Goal: Transaction & Acquisition: Download file/media

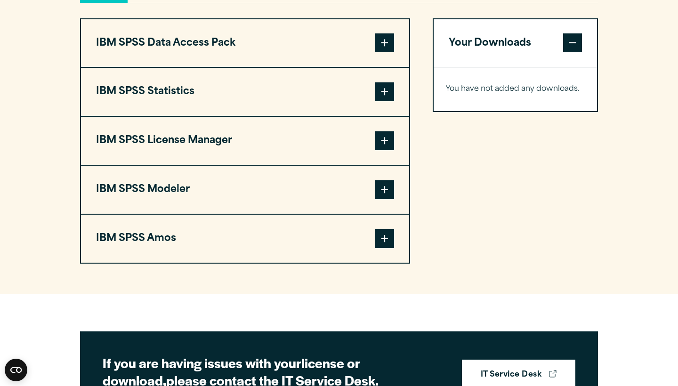
scroll to position [733, 0]
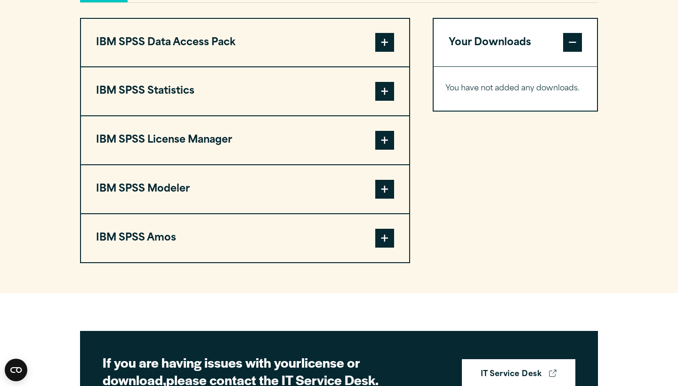
click at [383, 248] on span at bounding box center [384, 238] width 19 height 19
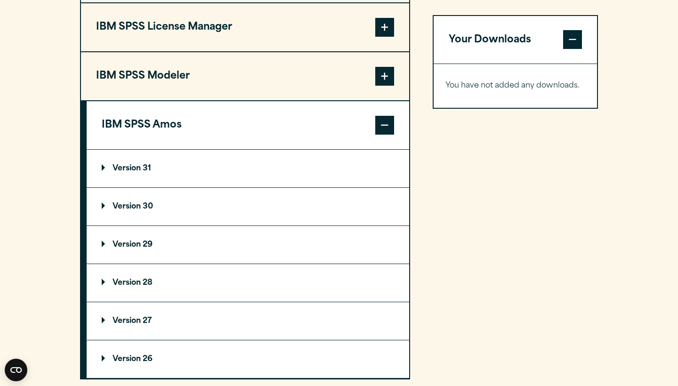
scroll to position [853, 0]
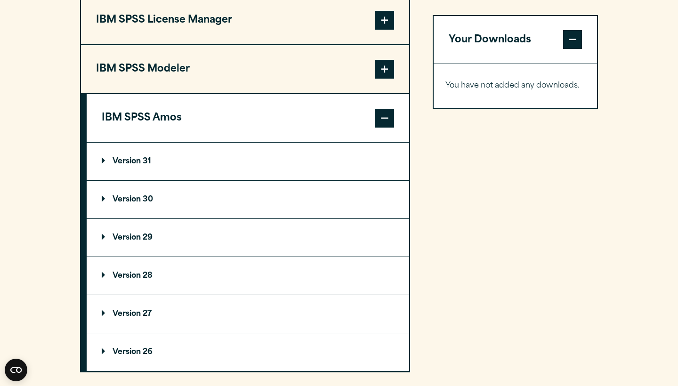
click at [136, 165] on p "Version 31" at bounding box center [126, 162] width 49 height 8
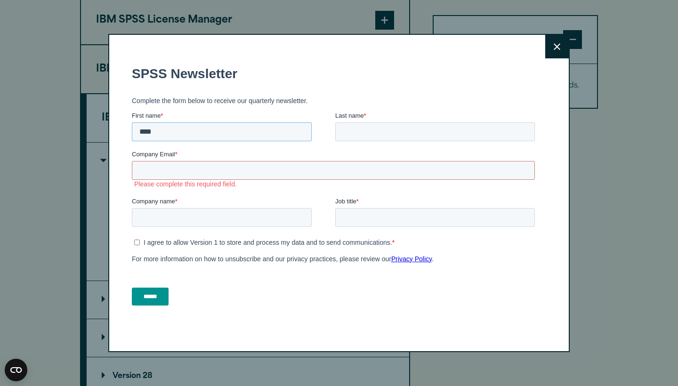
type input "****"
click at [207, 161] on input "Company Email *" at bounding box center [333, 170] width 403 height 19
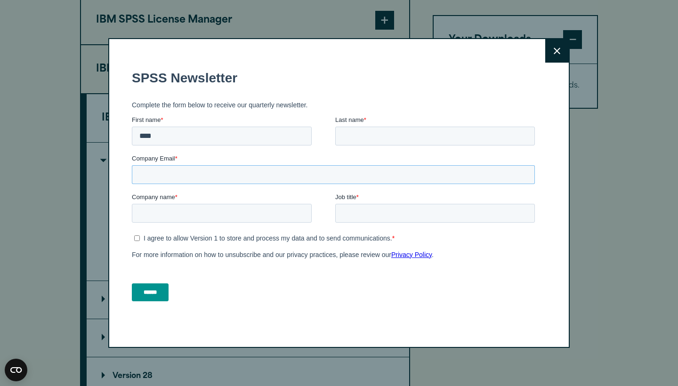
paste input "**********"
type input "**********"
type input "****"
type input "***"
click at [143, 231] on ul "I agree to allow Version 1 to store and process my data and to send communicati…" at bounding box center [333, 236] width 403 height 11
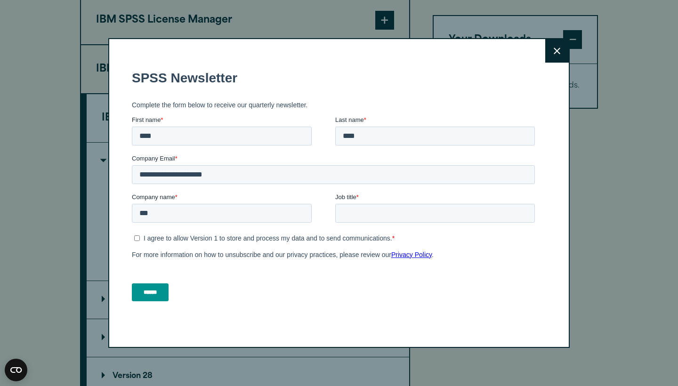
click at [137, 242] on div "I agree to allow Version 1 to store and process my data and to send communicati…" at bounding box center [335, 245] width 407 height 29
click at [137, 300] on input "******" at bounding box center [150, 292] width 37 height 18
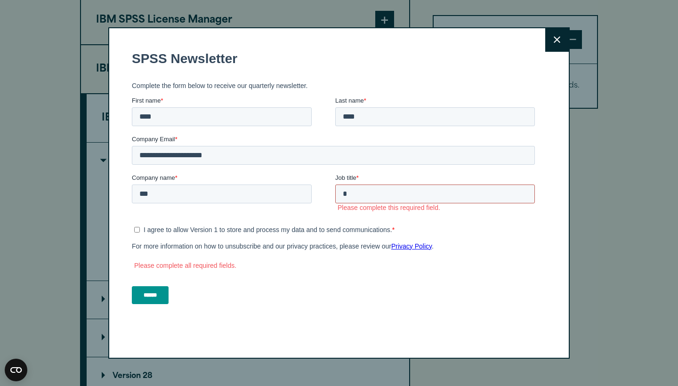
scroll to position [0, 0]
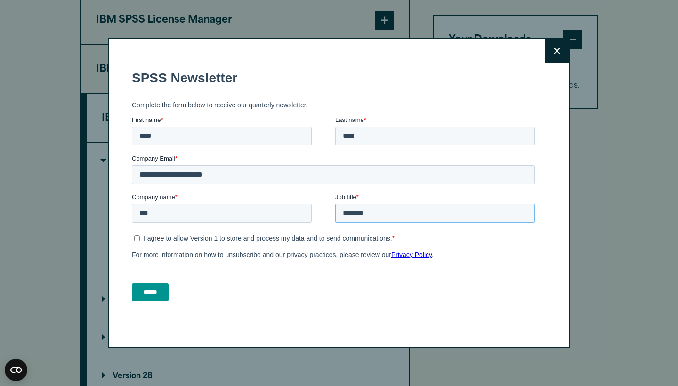
type input "*******"
click at [156, 289] on input "******" at bounding box center [150, 292] width 37 height 18
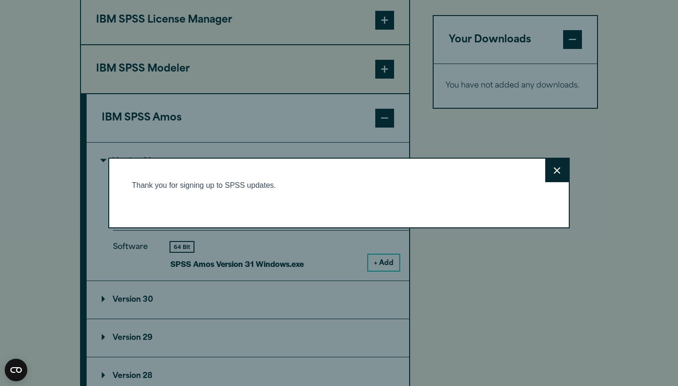
click at [336, 188] on div "Thank you for signing up to SPSS updates." at bounding box center [335, 185] width 407 height 8
click at [555, 175] on button "Close" at bounding box center [557, 171] width 24 height 24
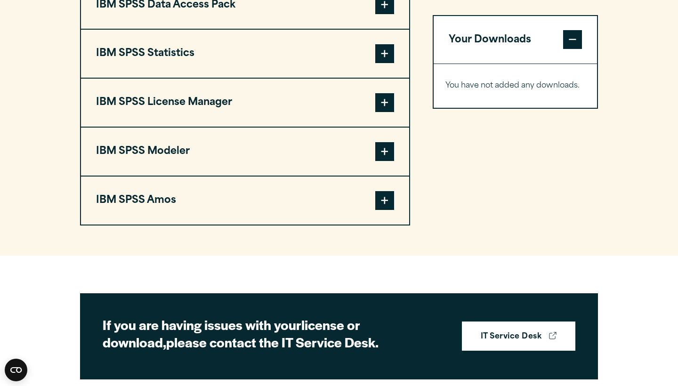
scroll to position [719, 0]
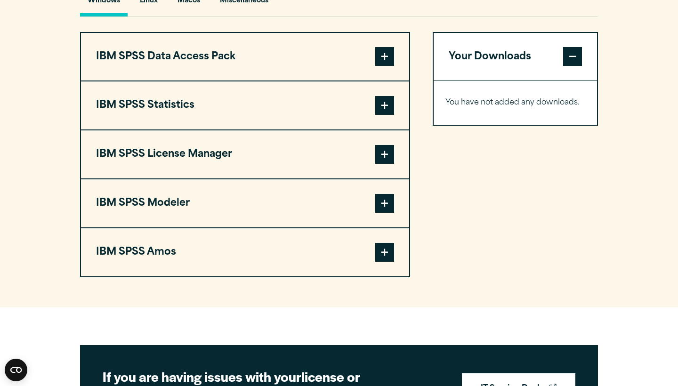
click at [390, 262] on button "IBM SPSS Amos" at bounding box center [245, 252] width 328 height 48
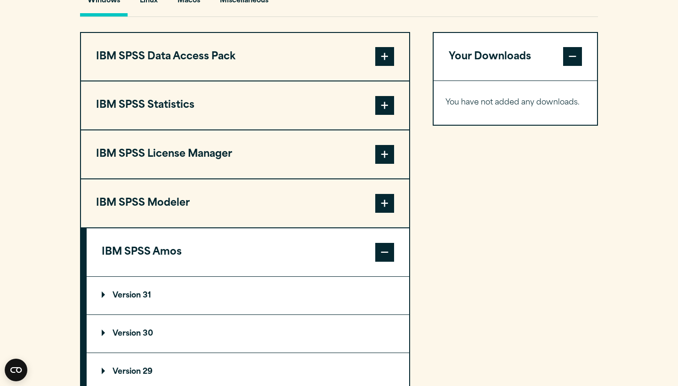
click at [150, 299] on p "Version 31" at bounding box center [126, 296] width 49 height 8
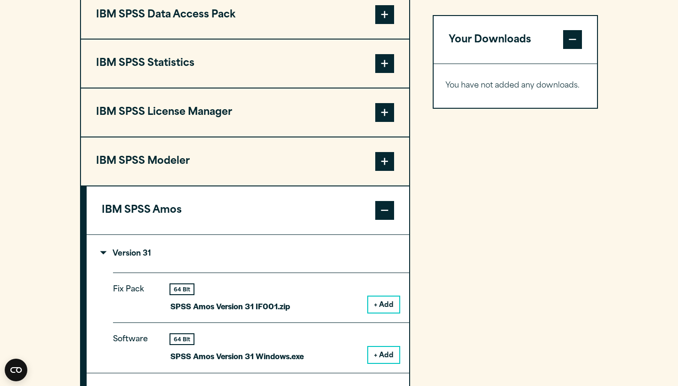
scroll to position [769, 0]
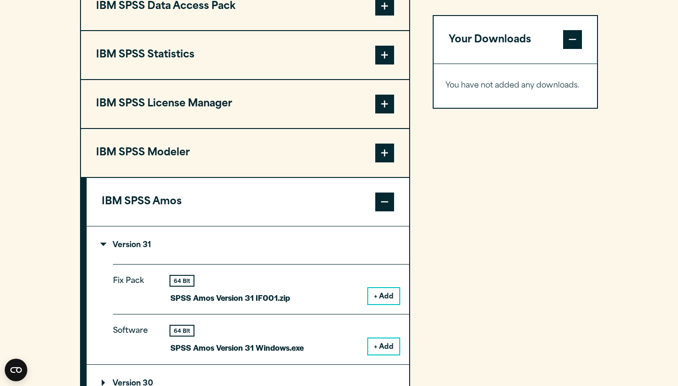
click at [380, 304] on button "+ Add" at bounding box center [383, 296] width 31 height 16
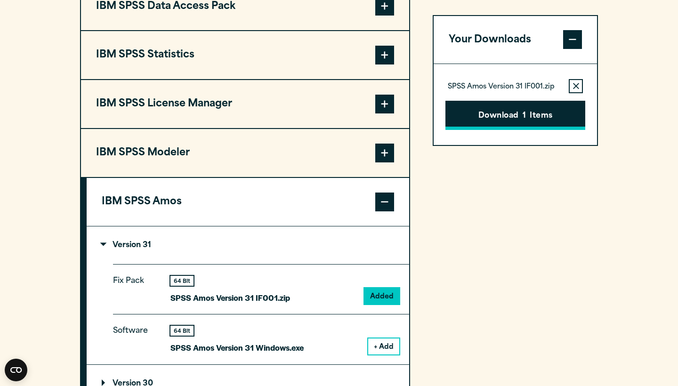
click at [503, 118] on button "Download 1 Items" at bounding box center [515, 115] width 140 height 29
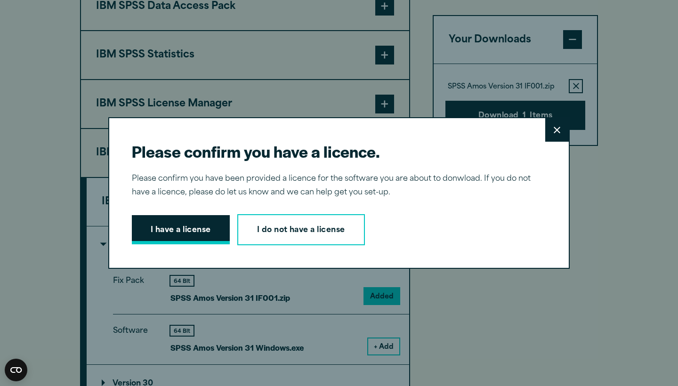
click at [198, 236] on button "I have a license" at bounding box center [181, 229] width 98 height 29
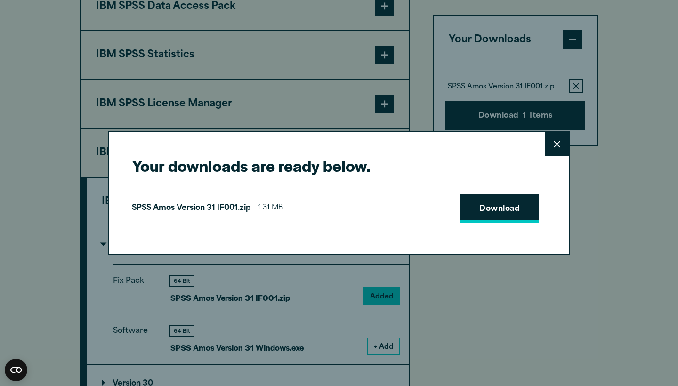
click at [484, 211] on link "Download" at bounding box center [499, 208] width 78 height 29
click at [553, 145] on button "Close" at bounding box center [557, 144] width 24 height 24
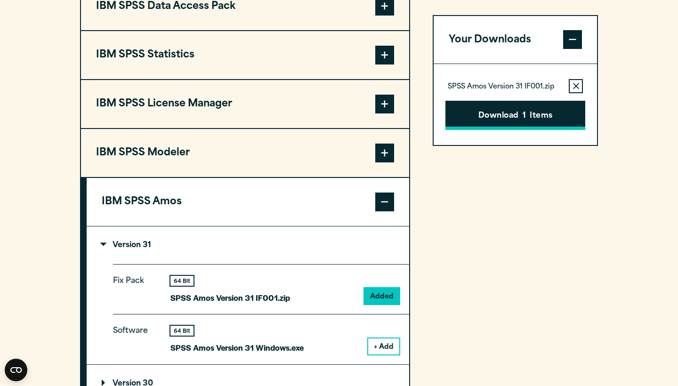
click at [528, 114] on button "Download 1 Items" at bounding box center [515, 115] width 140 height 29
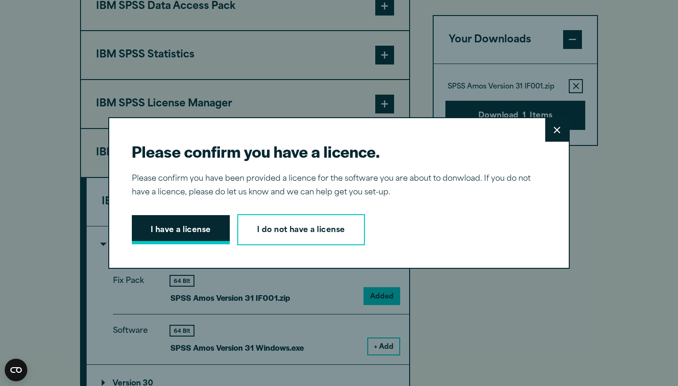
click at [213, 233] on button "I have a license" at bounding box center [181, 229] width 98 height 29
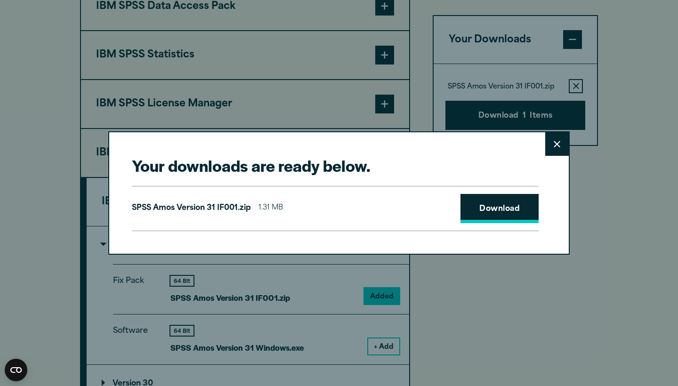
click at [533, 202] on link "Download" at bounding box center [499, 208] width 78 height 29
click at [402, 98] on div "Your downloads are ready below. Close SPSS [PERSON_NAME] Version 31 IF001.zip 1…" at bounding box center [339, 193] width 678 height 386
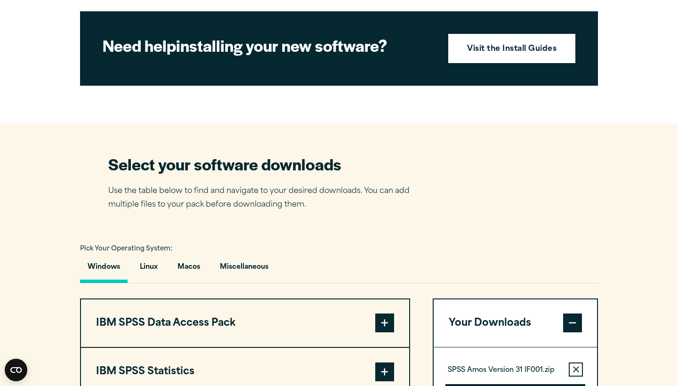
scroll to position [593, 0]
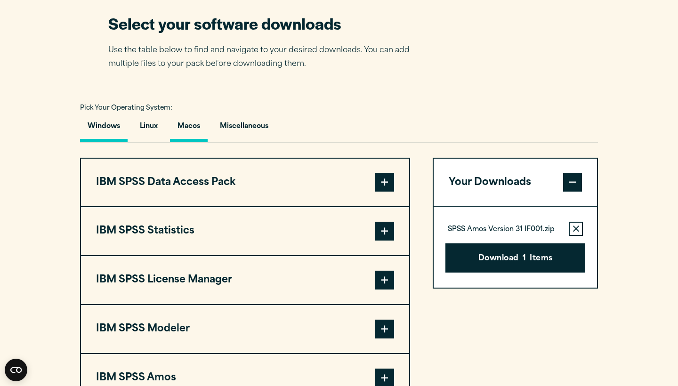
click at [175, 142] on button "Macos" at bounding box center [189, 128] width 38 height 27
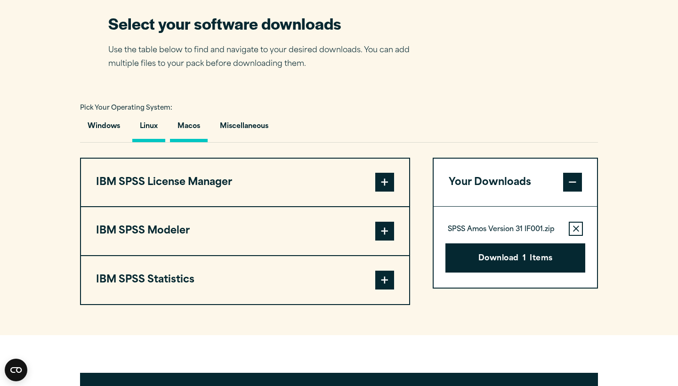
click at [156, 142] on button "Linux" at bounding box center [148, 128] width 33 height 27
click at [220, 142] on button "Miscellaneous" at bounding box center [244, 128] width 64 height 27
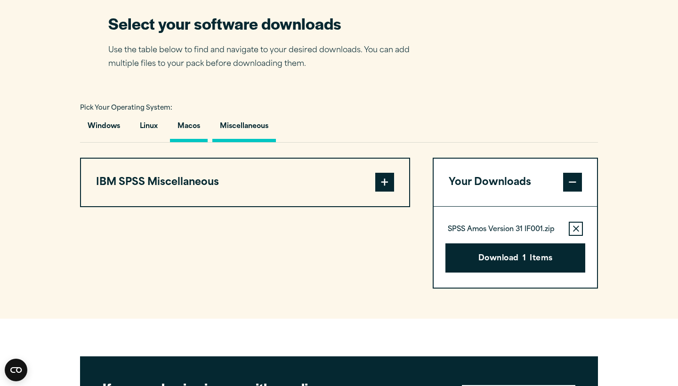
click at [183, 142] on button "Macos" at bounding box center [189, 128] width 38 height 27
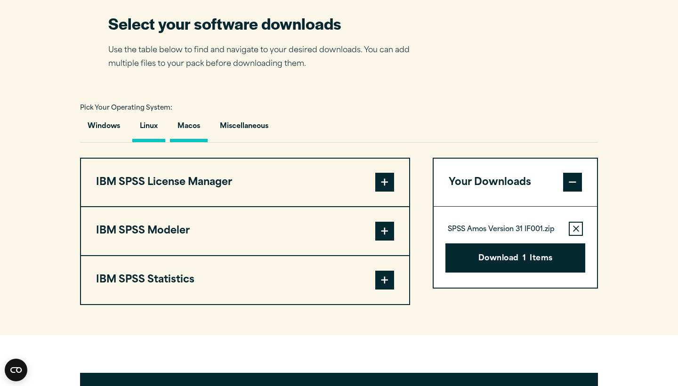
click at [151, 142] on button "Linux" at bounding box center [148, 128] width 33 height 27
click at [114, 142] on button "Windows" at bounding box center [104, 128] width 48 height 27
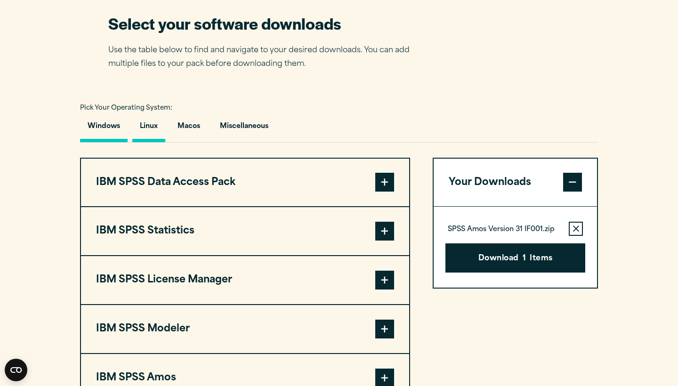
click at [154, 142] on button "Linux" at bounding box center [148, 128] width 33 height 27
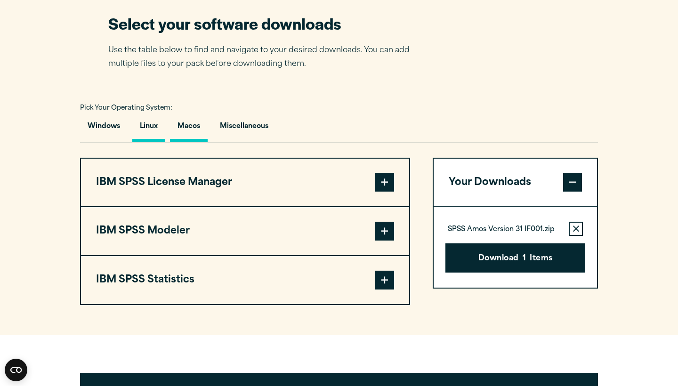
click at [176, 142] on button "Macos" at bounding box center [189, 128] width 38 height 27
click at [384, 290] on span at bounding box center [384, 280] width 19 height 19
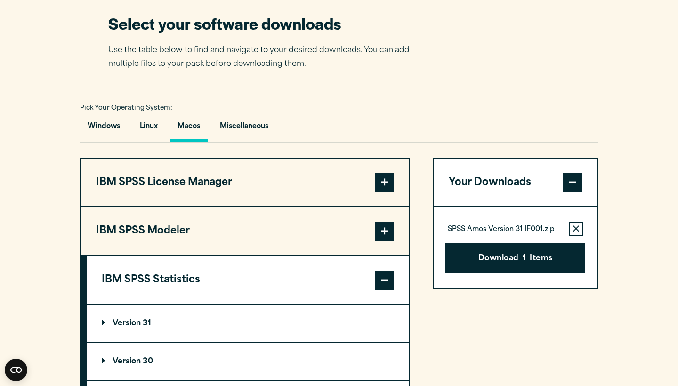
click at [148, 327] on p "Version 31" at bounding box center [126, 324] width 49 height 8
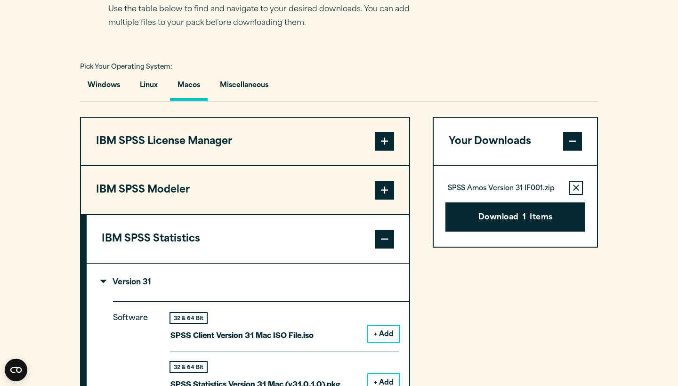
scroll to position [637, 0]
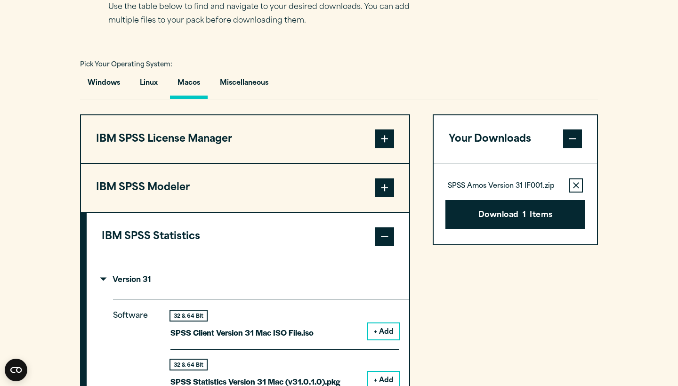
click at [398, 339] on button "+ Add" at bounding box center [383, 331] width 31 height 16
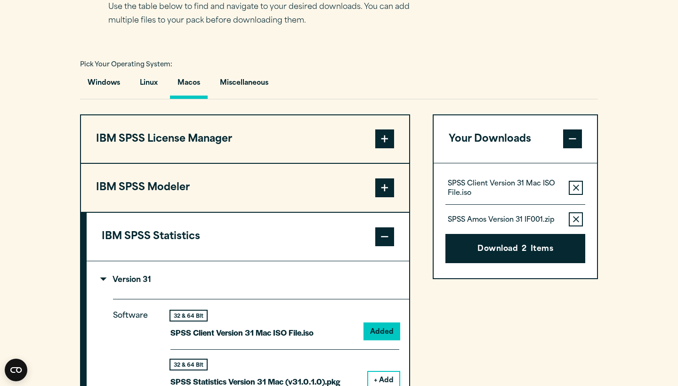
click at [573, 223] on icon "button" at bounding box center [576, 219] width 6 height 7
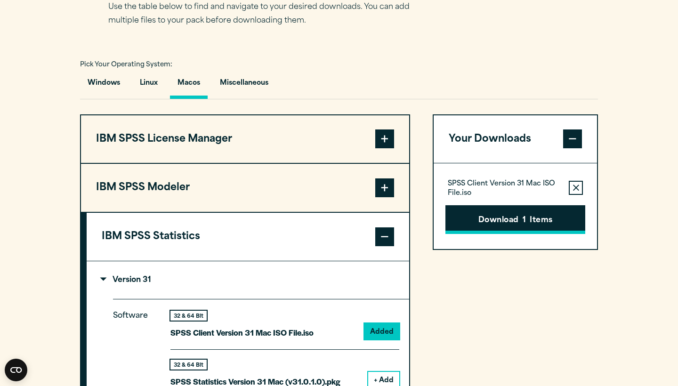
click at [533, 234] on button "Download 1 Items" at bounding box center [515, 219] width 140 height 29
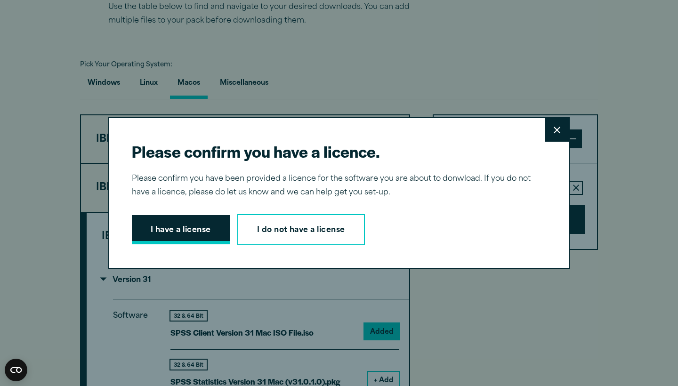
click at [203, 235] on button "I have a license" at bounding box center [181, 229] width 98 height 29
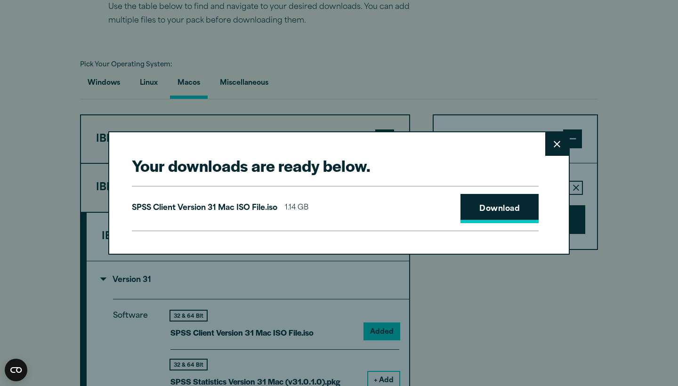
click at [480, 206] on link "Download" at bounding box center [499, 208] width 78 height 29
click at [560, 142] on button "Close" at bounding box center [557, 144] width 24 height 24
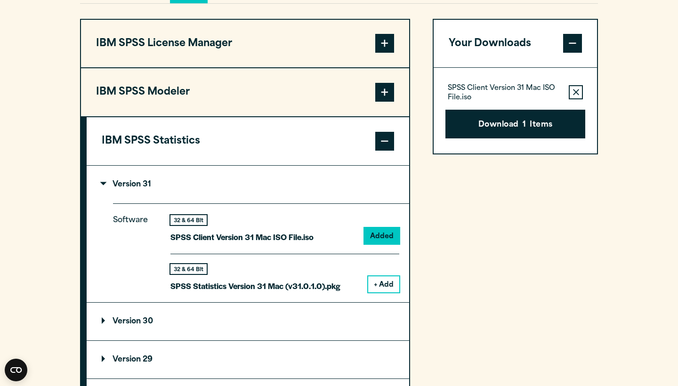
scroll to position [735, 0]
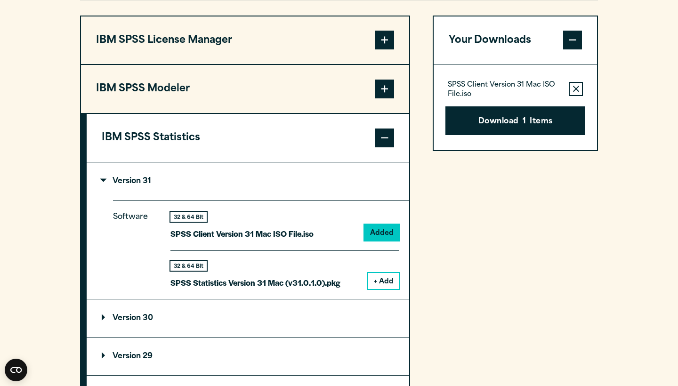
click at [375, 108] on button "IBM SPSS Modeler" at bounding box center [245, 89] width 328 height 48
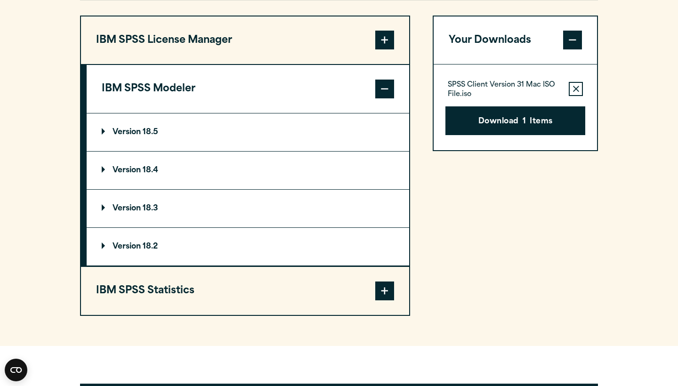
click at [158, 136] on p "Version 18.5" at bounding box center [130, 133] width 57 height 8
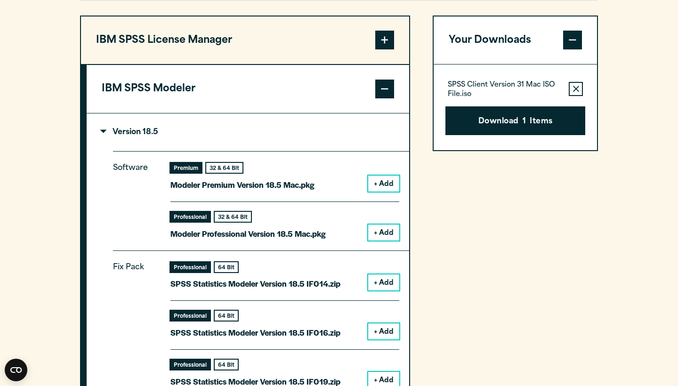
click at [394, 192] on button "+ Add" at bounding box center [383, 184] width 31 height 16
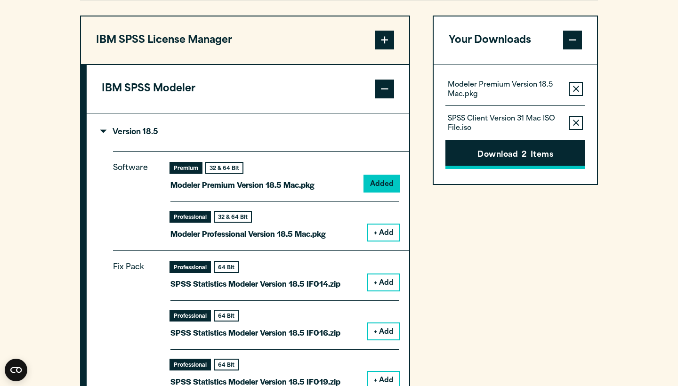
click at [488, 169] on button "Download 2 Items" at bounding box center [515, 154] width 140 height 29
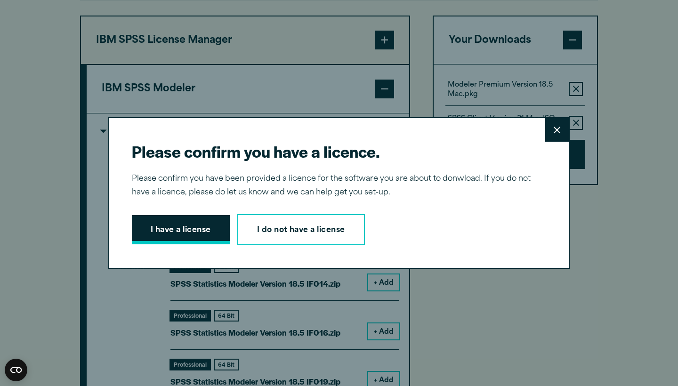
click at [215, 239] on button "I have a license" at bounding box center [181, 229] width 98 height 29
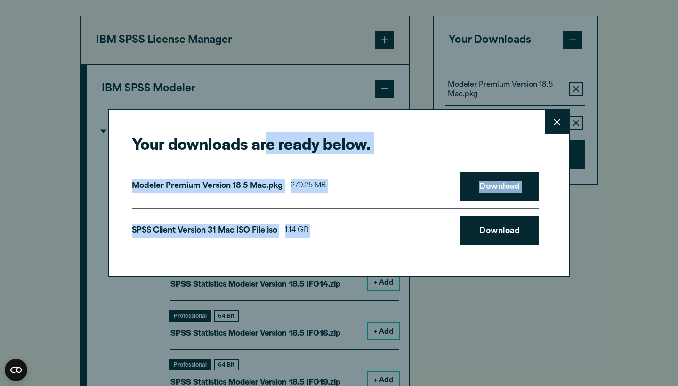
drag, startPoint x: 489, startPoint y: 129, endPoint x: 466, endPoint y: 215, distance: 88.2
click at [466, 215] on div "Your downloads are ready below. Close Modeler Premium Version 18.5 Mac.pkg 279.…" at bounding box center [338, 193] width 461 height 168
click at [428, 156] on div "Your downloads are ready below. Close Modeler Premium Version 18.5 Mac.pkg 279.…" at bounding box center [338, 193] width 461 height 168
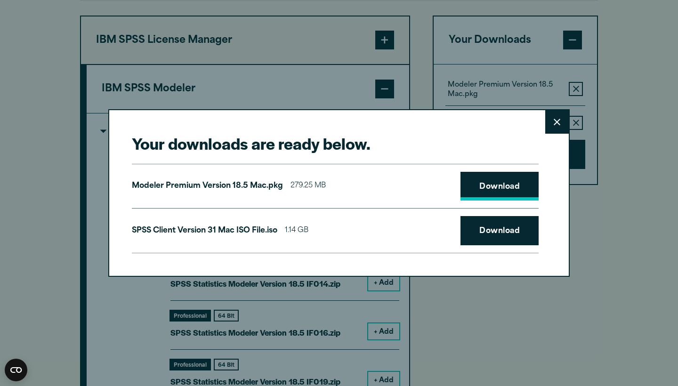
click at [492, 184] on link "Download" at bounding box center [499, 186] width 78 height 29
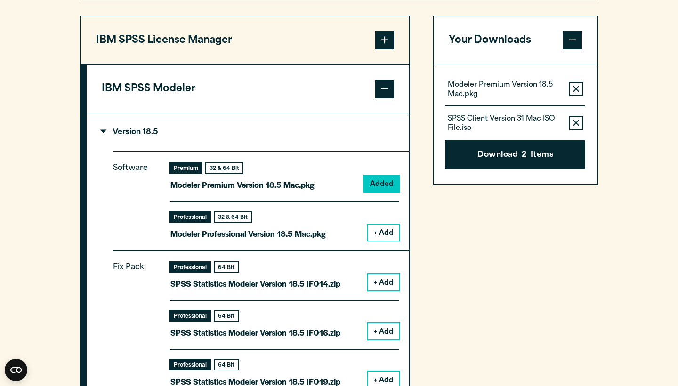
click at [581, 132] on div "Your downloads are ready below. Close Modeler Premium Version 18.5 Mac.pkg 279.…" at bounding box center [339, 193] width 678 height 386
click at [238, 151] on summary "Version 18.5" at bounding box center [248, 132] width 323 height 38
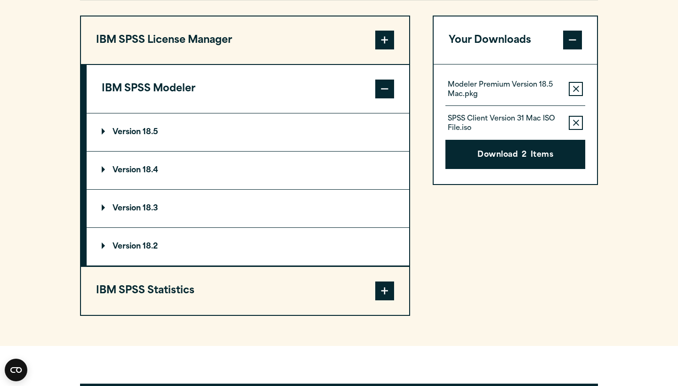
click at [638, 125] on section "Select your software downloads Use the table below to find and navigate to your…" at bounding box center [339, 93] width 678 height 506
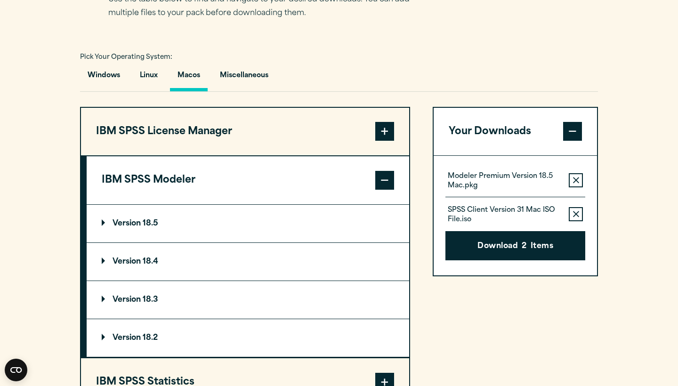
scroll to position [633, 0]
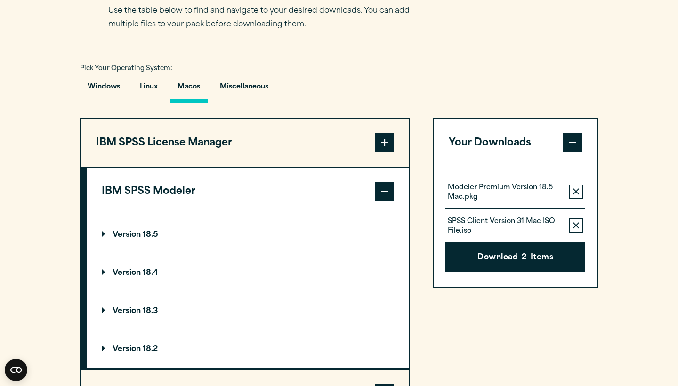
click at [364, 210] on button "IBM SPSS Modeler" at bounding box center [248, 192] width 323 height 48
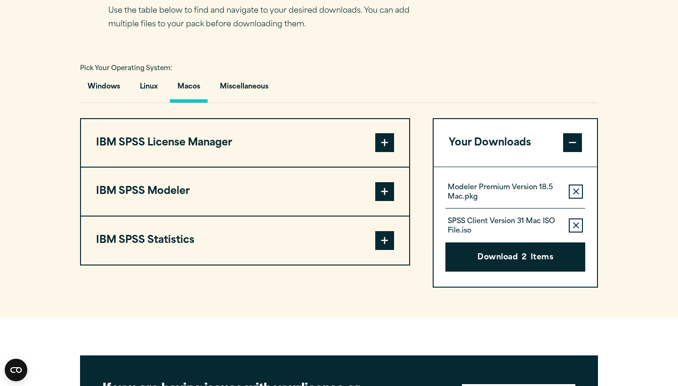
click at [390, 152] on span at bounding box center [384, 142] width 19 height 19
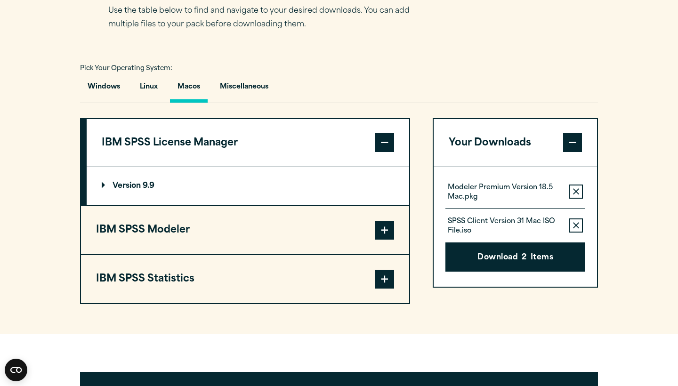
click at [151, 190] on p "Version 9.9" at bounding box center [128, 186] width 53 height 8
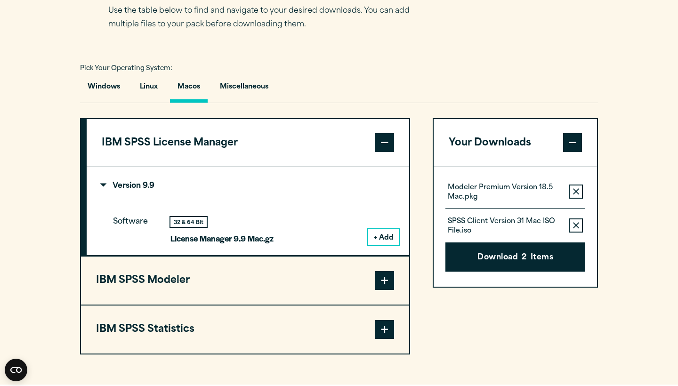
click at [378, 245] on button "+ Add" at bounding box center [383, 237] width 31 height 16
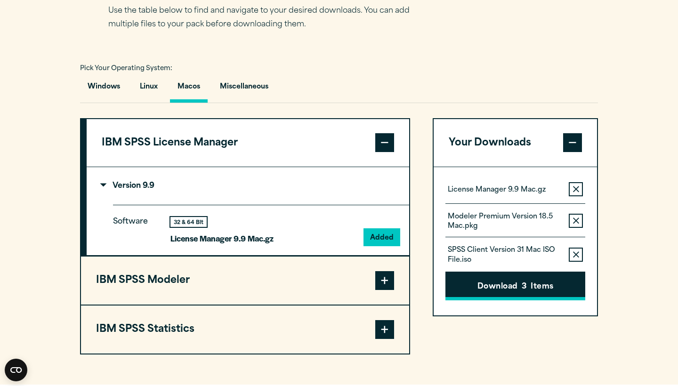
click at [530, 301] on button "Download 3 Items" at bounding box center [515, 286] width 140 height 29
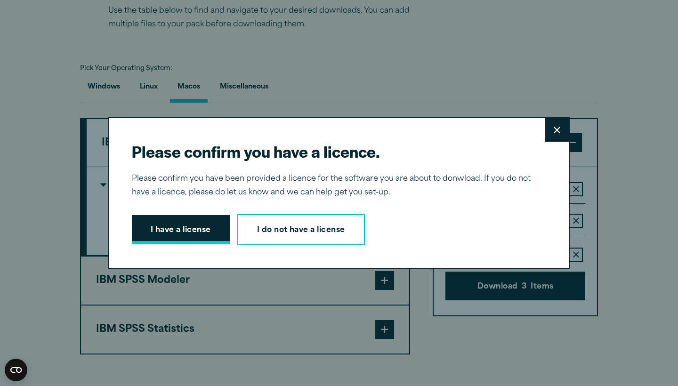
click at [206, 230] on button "I have a license" at bounding box center [181, 229] width 98 height 29
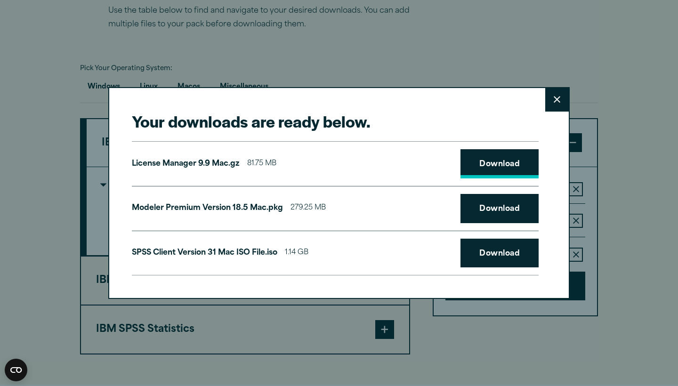
click at [515, 173] on link "Download" at bounding box center [499, 163] width 78 height 29
click at [554, 112] on button "Close" at bounding box center [557, 100] width 24 height 24
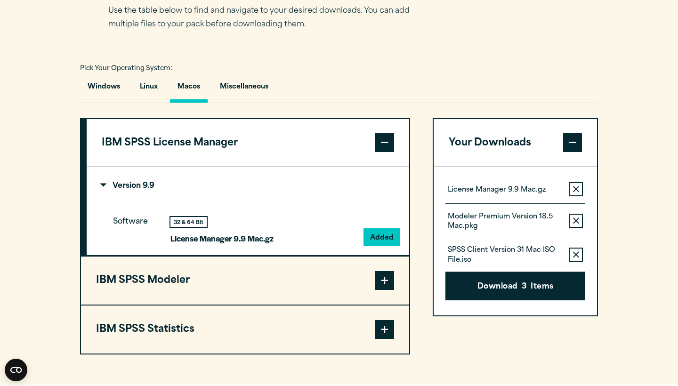
click at [366, 78] on section "Select your software downloads Use the table below to find and navigate to your…" at bounding box center [339, 164] width 678 height 442
